Goal: Information Seeking & Learning: Learn about a topic

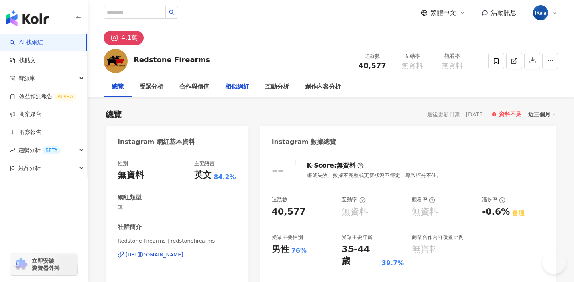
click at [240, 89] on div "相似網紅" at bounding box center [237, 87] width 24 height 10
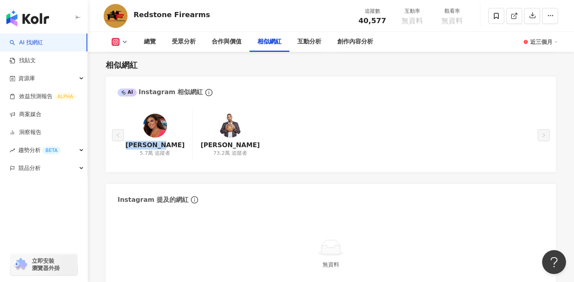
drag, startPoint x: 172, startPoint y: 146, endPoint x: 138, endPoint y: 147, distance: 33.5
click at [138, 147] on div "Erin Como 5.7萬 追蹤者" at bounding box center [155, 135] width 75 height 50
copy link "Erin Como"
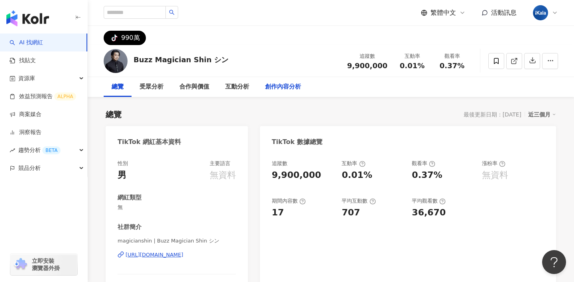
click at [271, 85] on div "創作內容分析" at bounding box center [283, 87] width 36 height 10
click at [114, 63] on img at bounding box center [116, 61] width 24 height 24
click at [158, 86] on div "受眾分析" at bounding box center [152, 87] width 24 height 10
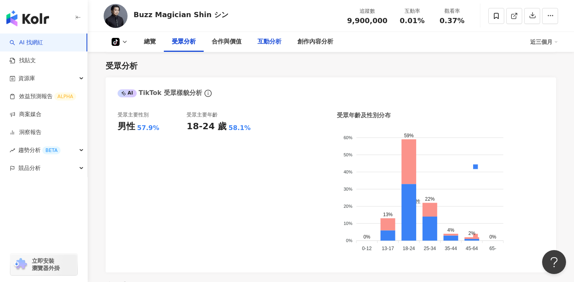
click at [281, 38] on div "互動分析" at bounding box center [270, 42] width 40 height 20
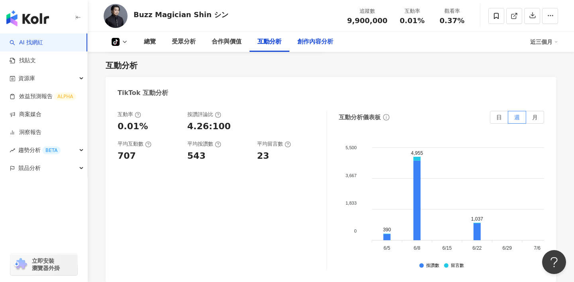
click at [306, 39] on div "創作內容分析" at bounding box center [315, 42] width 36 height 10
